Goal: Task Accomplishment & Management: Complete application form

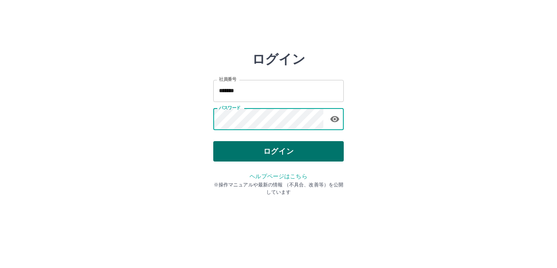
click at [261, 149] on button "ログイン" at bounding box center [278, 151] width 130 height 20
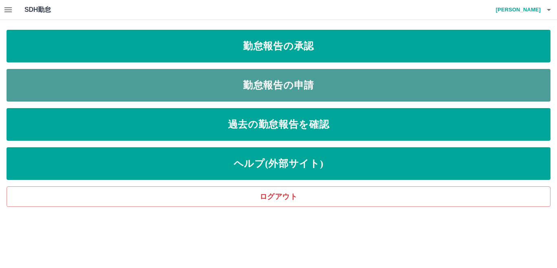
click at [285, 95] on link "勤怠報告の申請" at bounding box center [279, 85] width 544 height 33
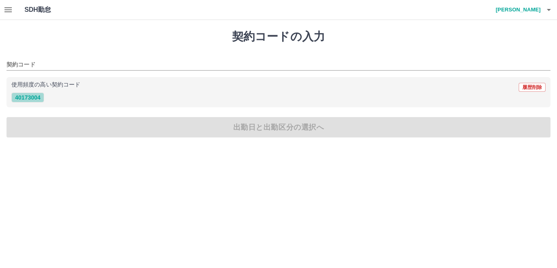
click at [30, 97] on button "40173004" at bounding box center [27, 97] width 33 height 10
type input "********"
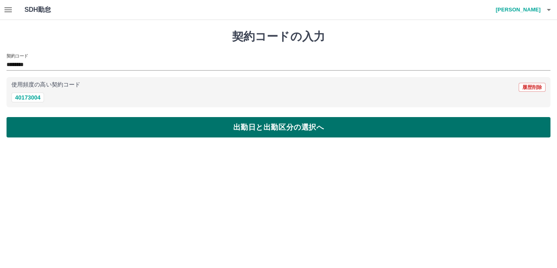
click at [38, 132] on button "出勤日と出勤区分の選択へ" at bounding box center [279, 127] width 544 height 20
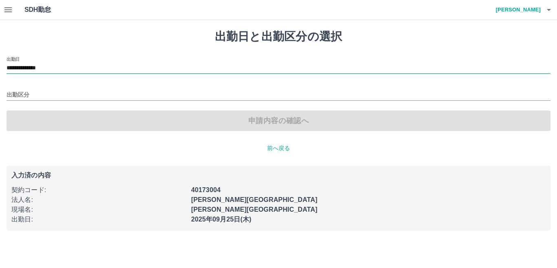
click at [47, 73] on div "**********" at bounding box center [279, 68] width 544 height 11
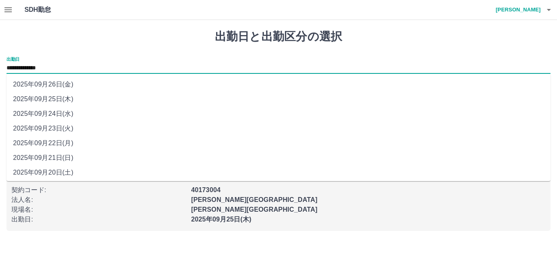
click at [62, 139] on li "2025年09月22日(月)" at bounding box center [279, 143] width 544 height 15
type input "**********"
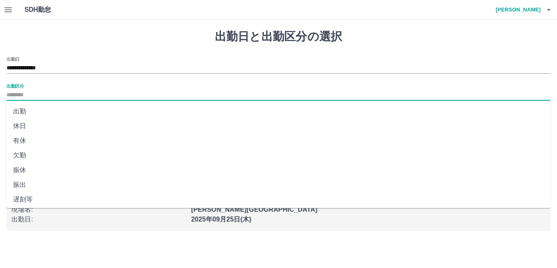
click at [27, 97] on input "出勤区分" at bounding box center [279, 95] width 544 height 10
click at [25, 136] on li "有休" at bounding box center [279, 140] width 544 height 15
type input "**"
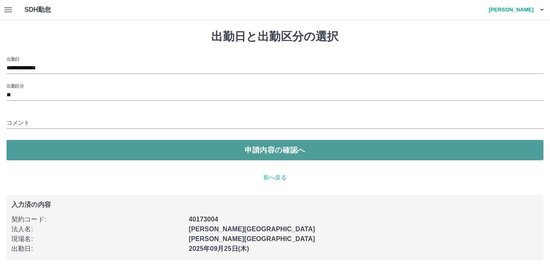
drag, startPoint x: 26, startPoint y: 152, endPoint x: 30, endPoint y: 155, distance: 4.9
click at [30, 155] on button "申請内容の確認へ" at bounding box center [275, 150] width 537 height 20
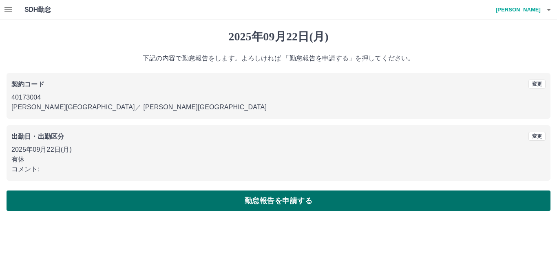
click at [49, 197] on button "勤怠報告を申請する" at bounding box center [279, 200] width 544 height 20
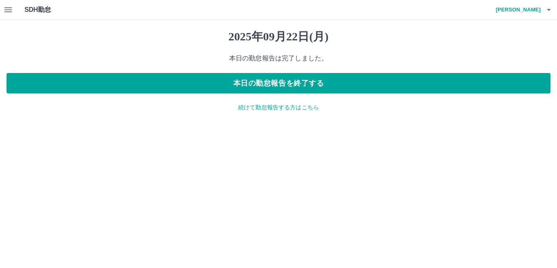
click at [294, 107] on p "続けて勤怠報告する方はこちら" at bounding box center [279, 107] width 544 height 9
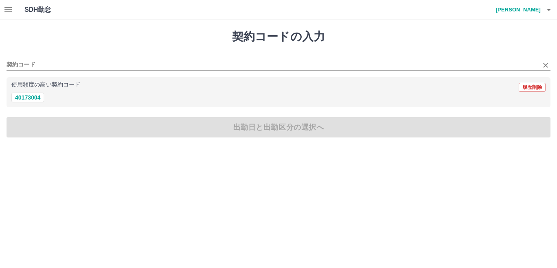
click at [33, 58] on div "契約コード" at bounding box center [279, 61] width 544 height 17
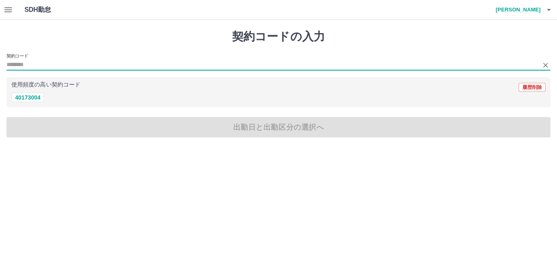
click at [33, 60] on input "契約コード" at bounding box center [272, 65] width 531 height 10
click at [22, 65] on input "契約コード" at bounding box center [272, 65] width 531 height 10
click at [23, 65] on input "契約コード" at bounding box center [272, 65] width 531 height 10
click at [26, 98] on button "40173004" at bounding box center [27, 97] width 33 height 10
type input "********"
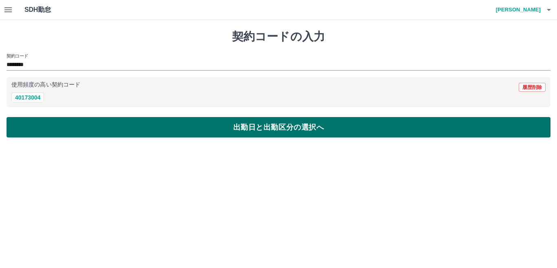
click at [34, 127] on button "出勤日と出勤区分の選択へ" at bounding box center [279, 127] width 544 height 20
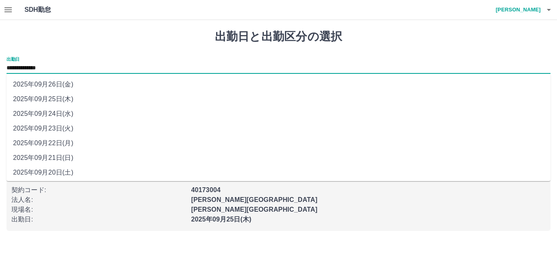
click at [40, 64] on input "**********" at bounding box center [279, 68] width 544 height 10
click at [50, 112] on li "2025年09月24日(水)" at bounding box center [279, 113] width 544 height 15
type input "**********"
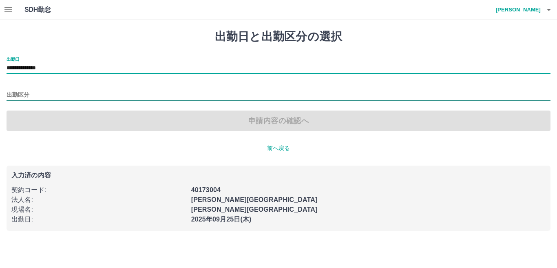
click at [36, 90] on input "出勤区分" at bounding box center [279, 95] width 544 height 10
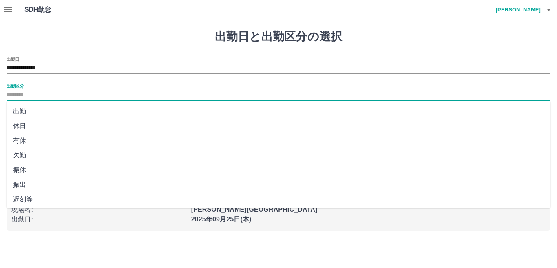
click at [34, 141] on li "有休" at bounding box center [279, 140] width 544 height 15
type input "**"
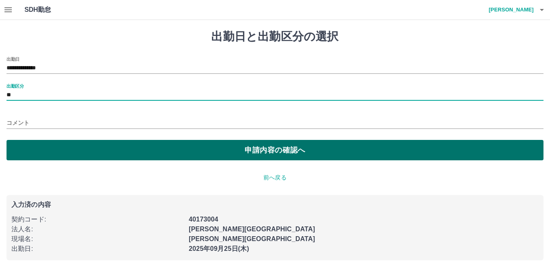
click at [44, 147] on button "申請内容の確認へ" at bounding box center [275, 150] width 537 height 20
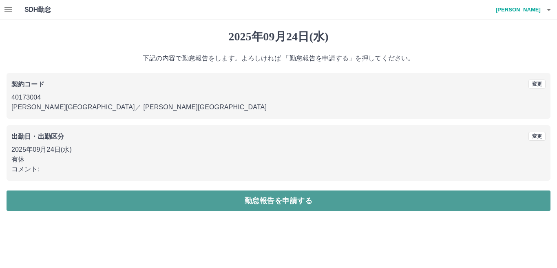
click at [77, 203] on button "勤怠報告を申請する" at bounding box center [279, 200] width 544 height 20
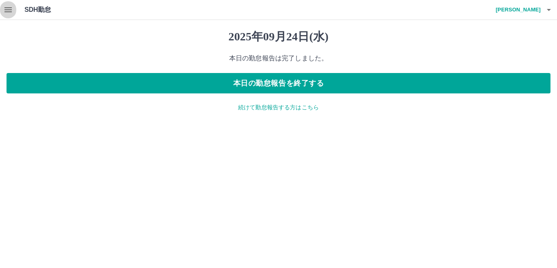
click at [11, 7] on icon "button" at bounding box center [8, 10] width 10 height 10
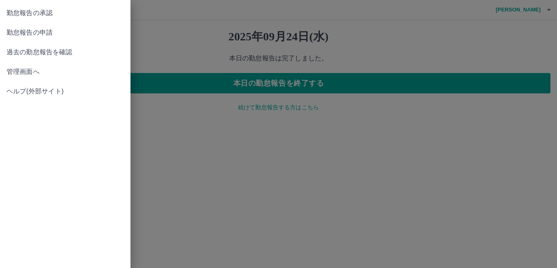
click at [60, 19] on link "勤怠報告の承認" at bounding box center [65, 13] width 130 height 20
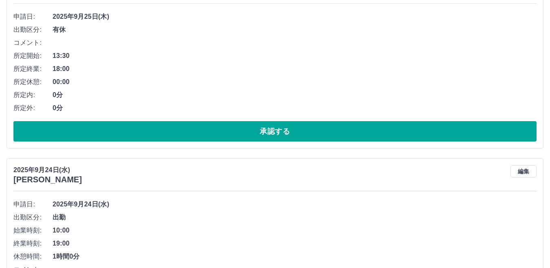
scroll to position [81, 0]
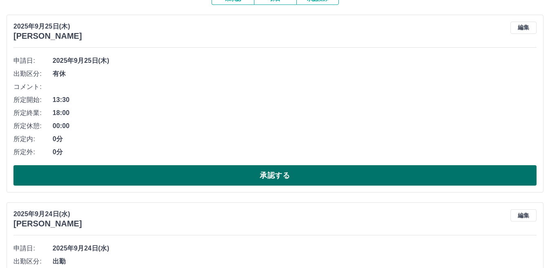
click at [144, 175] on button "承認する" at bounding box center [274, 175] width 523 height 20
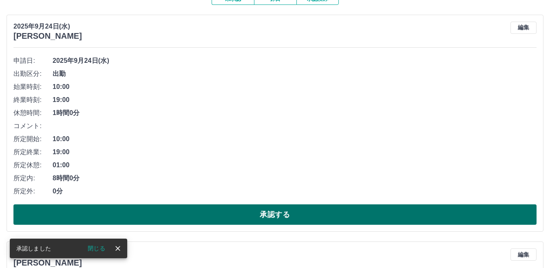
click at [157, 207] on button "承認する" at bounding box center [274, 214] width 523 height 20
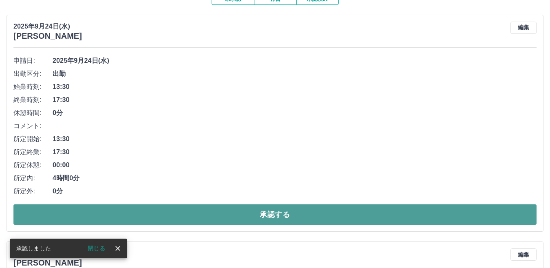
click at [152, 212] on button "承認する" at bounding box center [274, 214] width 523 height 20
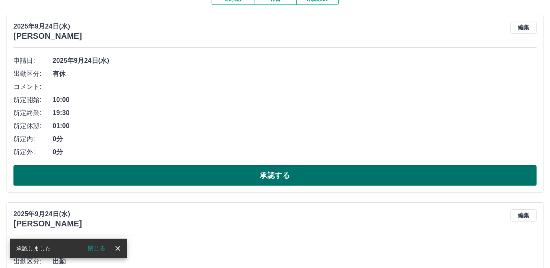
click at [156, 179] on button "承認する" at bounding box center [274, 175] width 523 height 20
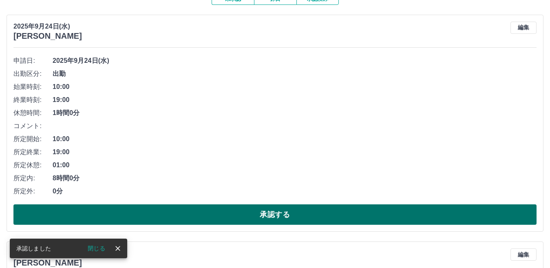
click at [155, 215] on button "承認する" at bounding box center [274, 214] width 523 height 20
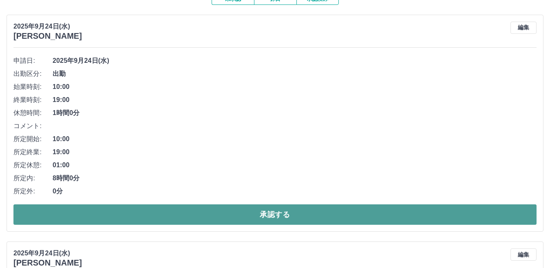
click at [158, 211] on button "承認する" at bounding box center [274, 214] width 523 height 20
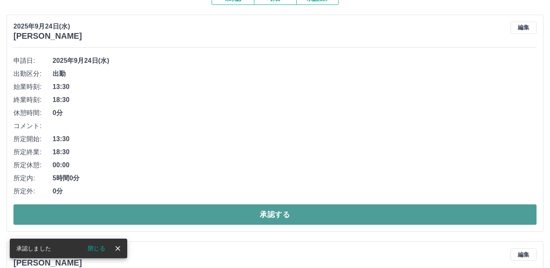
click at [149, 209] on button "承認する" at bounding box center [274, 214] width 523 height 20
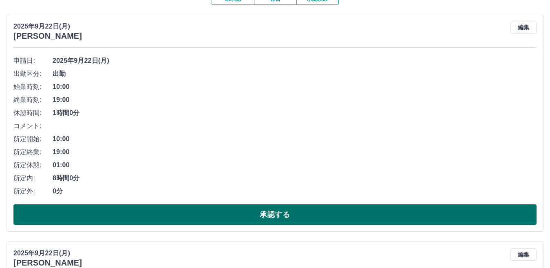
click at [140, 214] on button "承認する" at bounding box center [274, 214] width 523 height 20
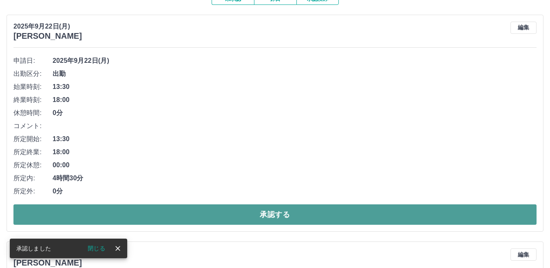
click at [105, 213] on button "承認する" at bounding box center [274, 214] width 523 height 20
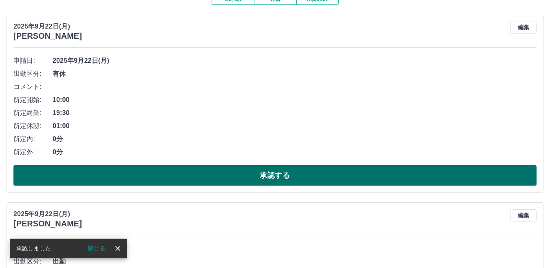
click at [131, 183] on button "承認する" at bounding box center [274, 175] width 523 height 20
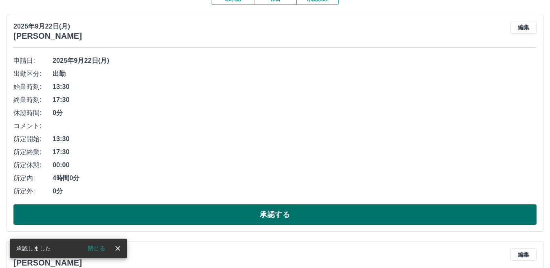
click at [149, 211] on button "承認する" at bounding box center [274, 214] width 523 height 20
click at [216, 218] on button "承認する" at bounding box center [274, 214] width 523 height 20
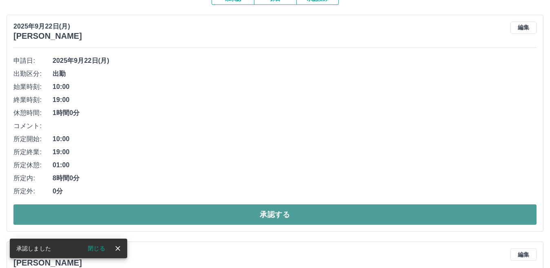
click at [217, 213] on button "承認する" at bounding box center [274, 214] width 523 height 20
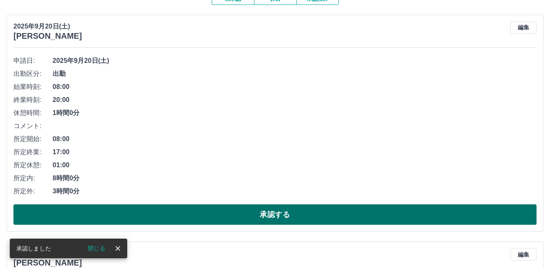
click at [211, 211] on button "承認する" at bounding box center [274, 214] width 523 height 20
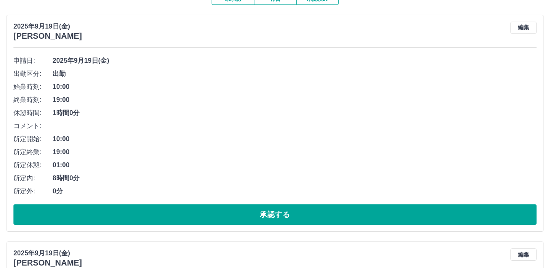
click at [226, 200] on div "申請日: [DATE] 出勤区分: 出勤 始業時刻: 10:00 終業時刻: 19:00 休憩時間: 1時間0分 コメント: 所定開始: 10:00 所定終業…" at bounding box center [274, 139] width 523 height 170
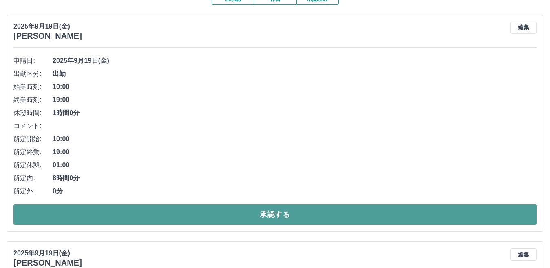
drag, startPoint x: 225, startPoint y: 206, endPoint x: 222, endPoint y: 209, distance: 4.4
click at [224, 207] on button "承認する" at bounding box center [274, 214] width 523 height 20
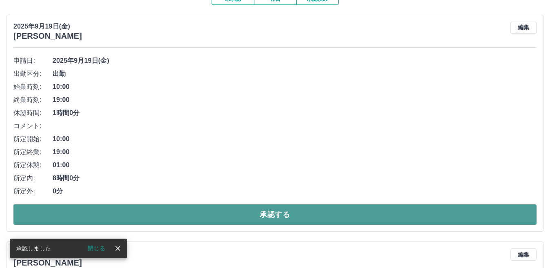
click at [227, 213] on button "承認する" at bounding box center [274, 214] width 523 height 20
click at [224, 219] on button "承認する" at bounding box center [274, 214] width 523 height 20
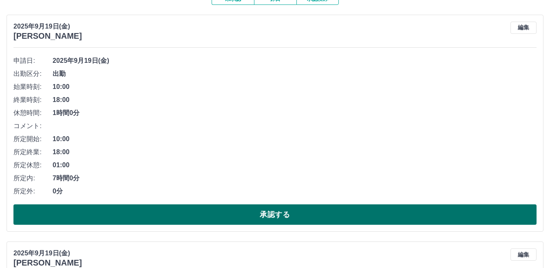
click at [125, 221] on button "承認する" at bounding box center [274, 214] width 523 height 20
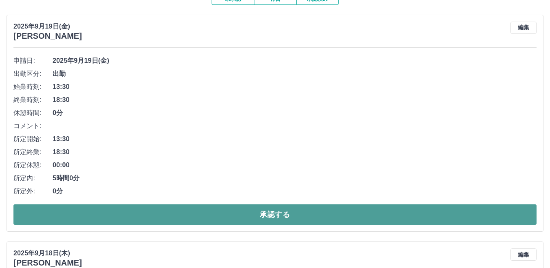
click at [236, 218] on button "承認する" at bounding box center [274, 214] width 523 height 20
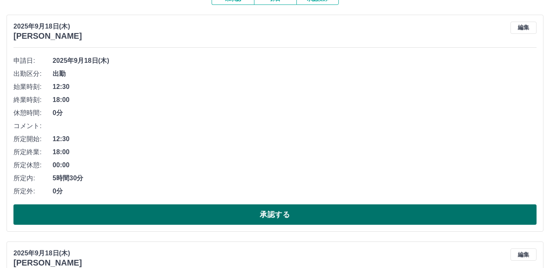
click at [121, 212] on button "承認する" at bounding box center [274, 214] width 523 height 20
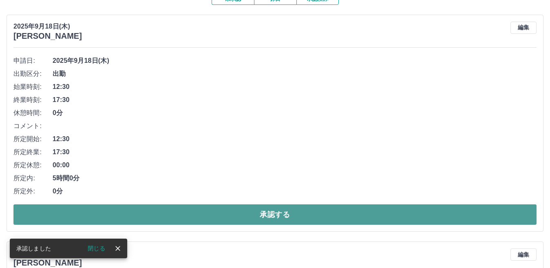
click at [196, 214] on button "承認する" at bounding box center [274, 214] width 523 height 20
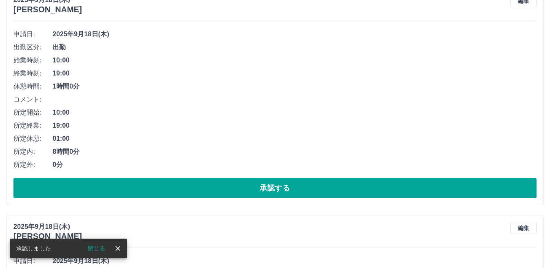
scroll to position [122, 0]
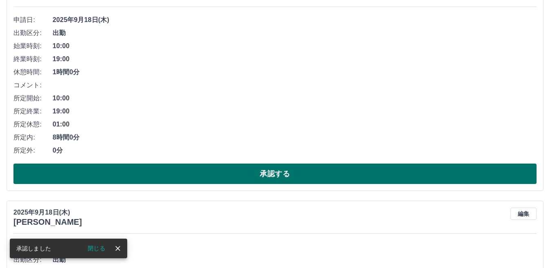
click at [174, 169] on button "承認する" at bounding box center [274, 173] width 523 height 20
click at [57, 169] on button "承認する" at bounding box center [274, 173] width 523 height 20
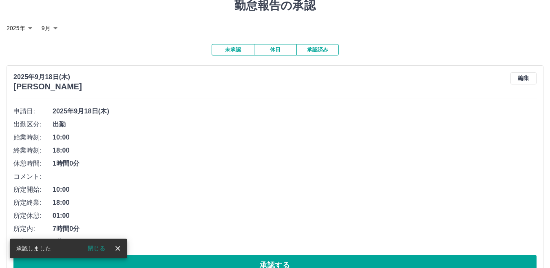
scroll to position [56, 0]
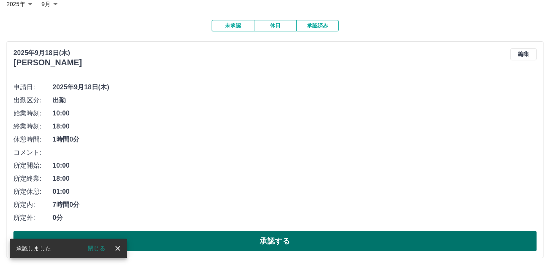
click at [190, 239] on button "承認する" at bounding box center [274, 241] width 523 height 20
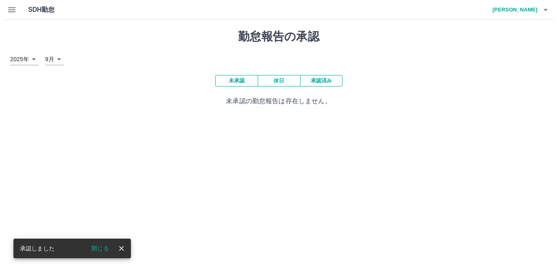
scroll to position [0, 0]
